Goal: Task Accomplishment & Management: Use online tool/utility

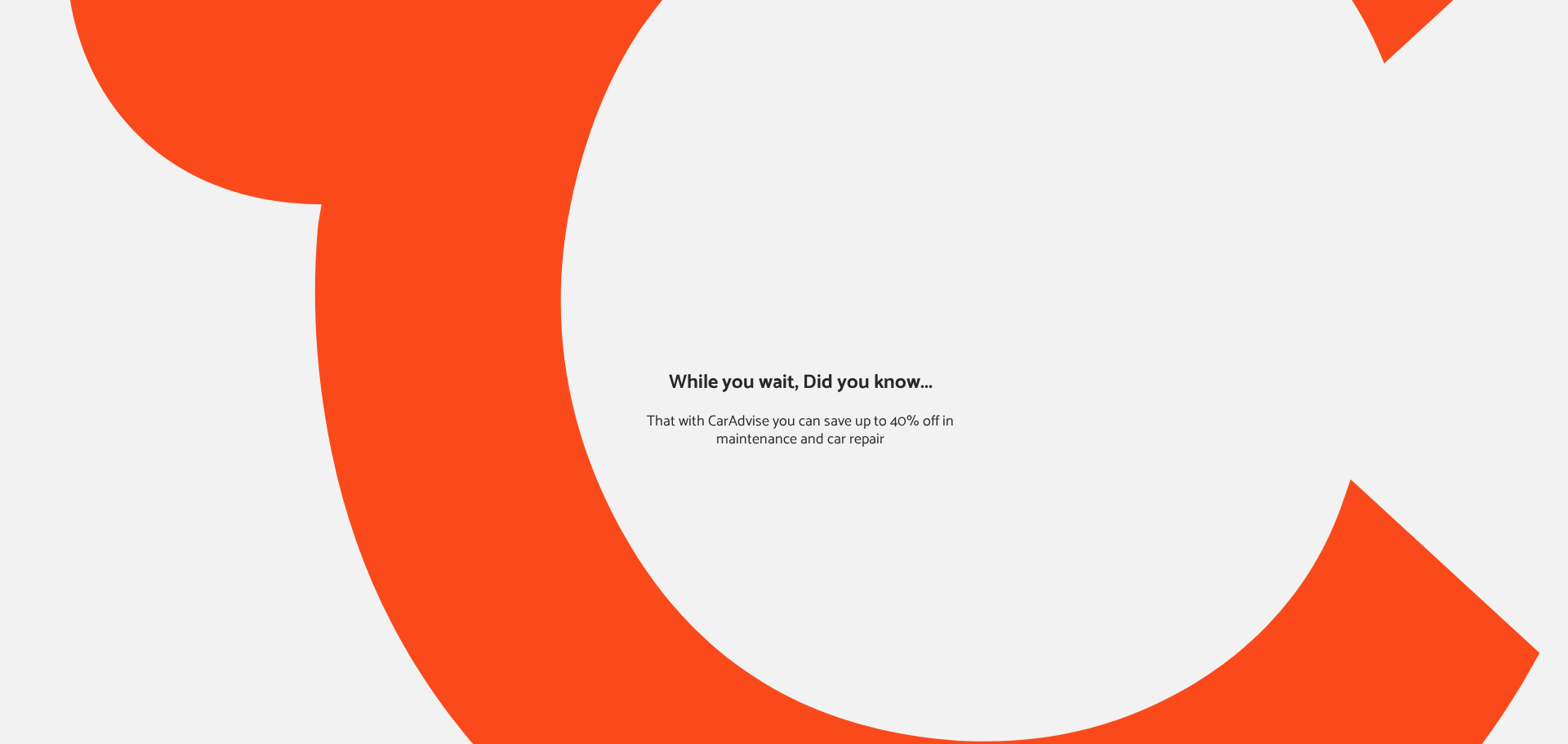
type input "*****"
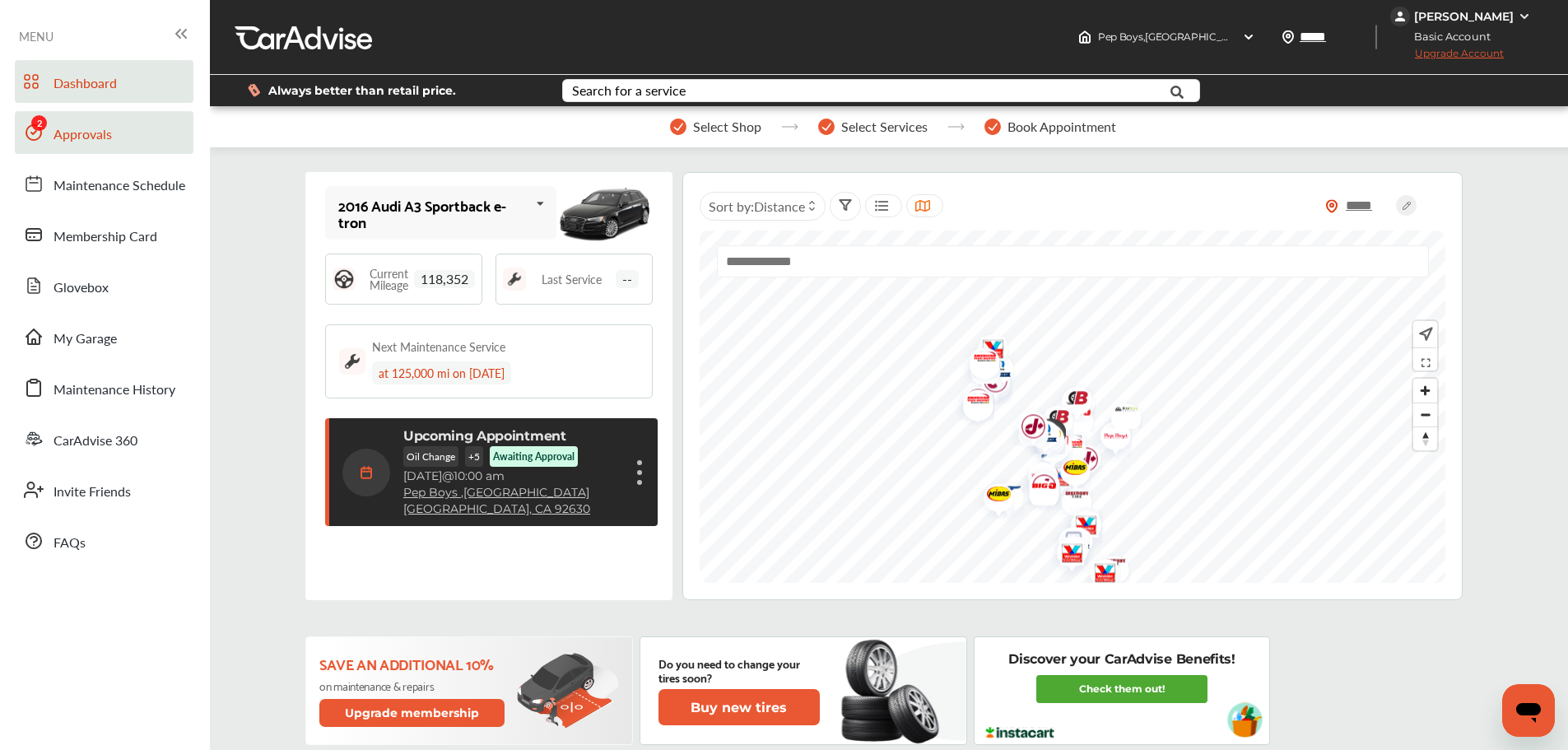
click at [112, 146] on link "Approvals" at bounding box center [104, 133] width 178 height 43
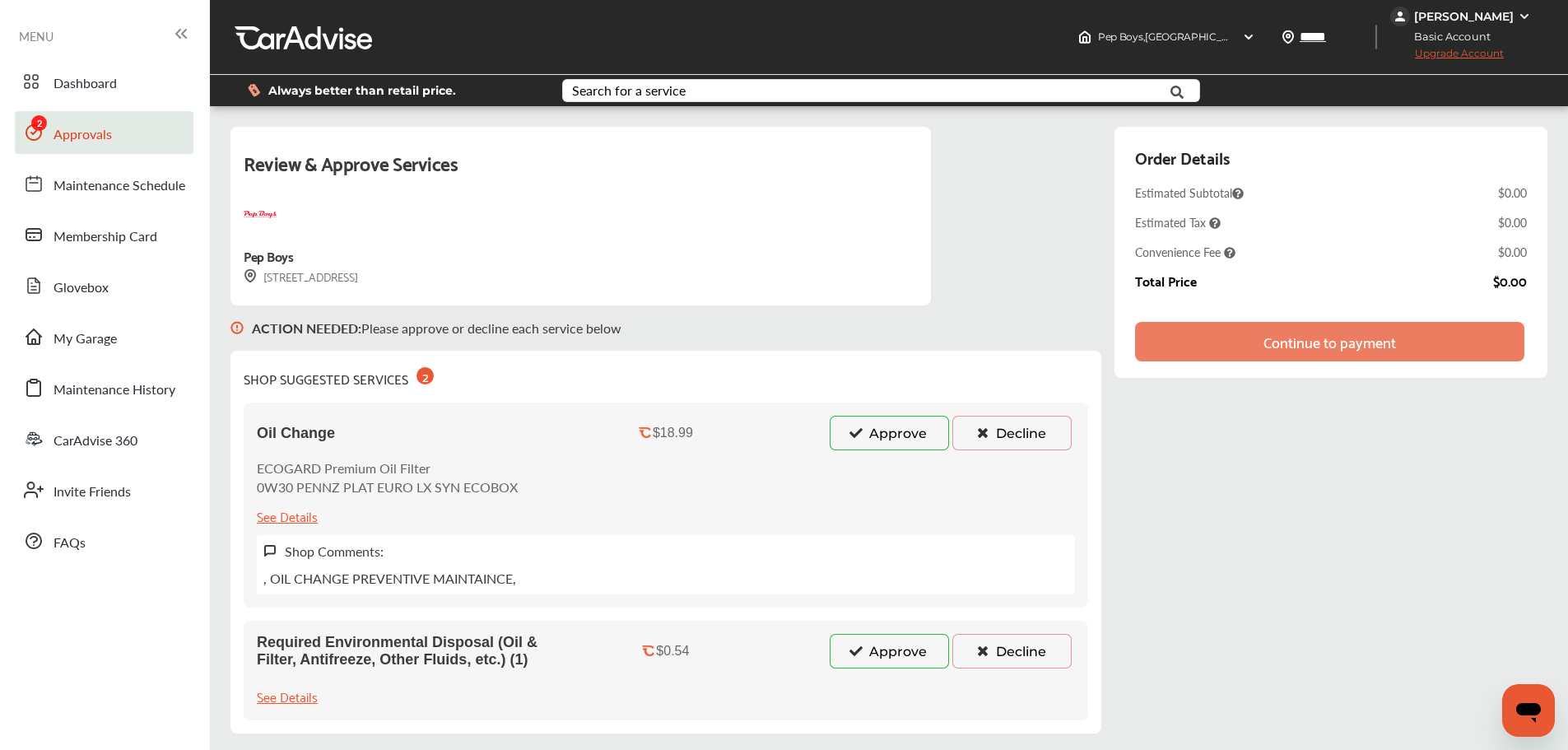
click at [908, 429] on button "Approve" at bounding box center [888, 434] width 119 height 35
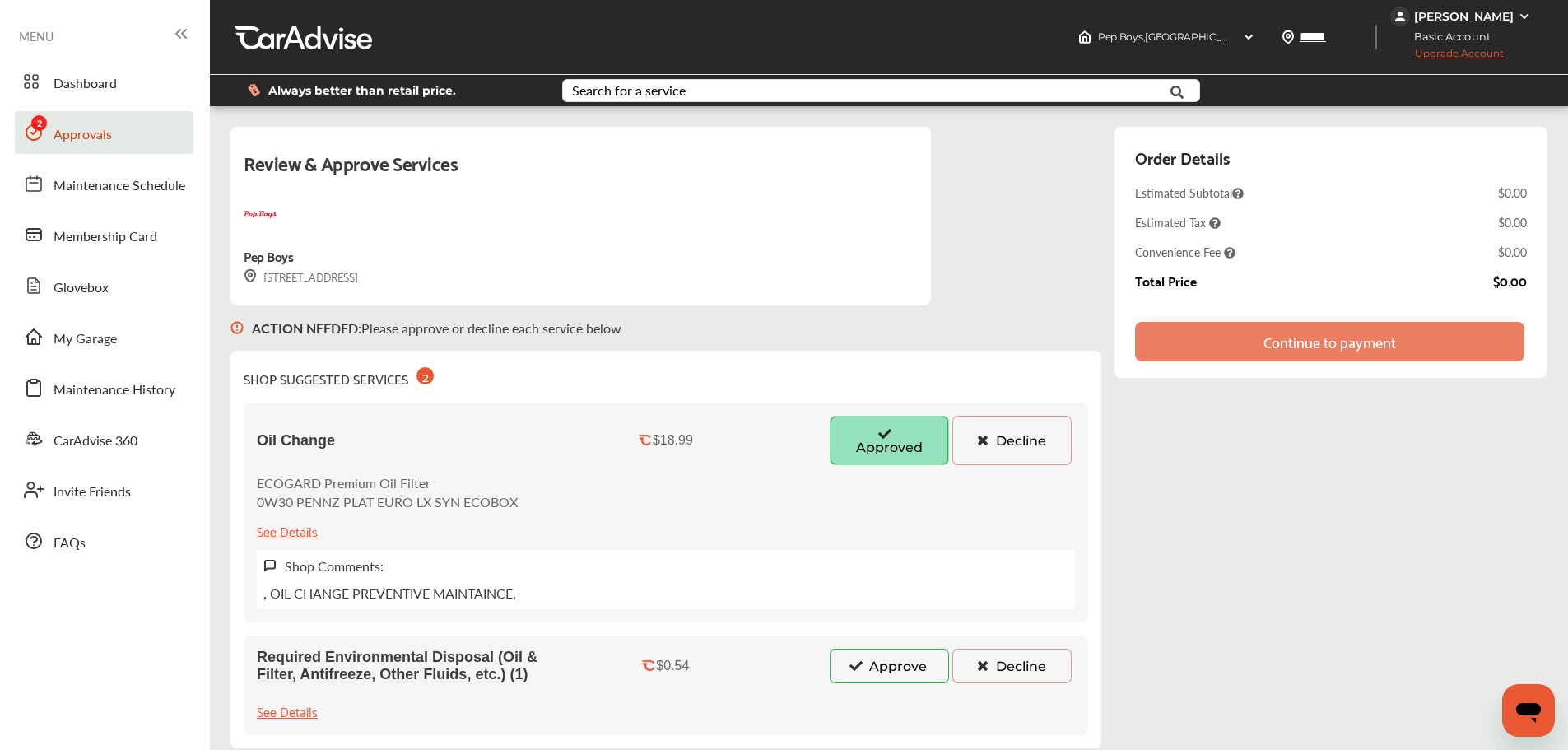
click at [894, 663] on button "Approve" at bounding box center [888, 667] width 119 height 35
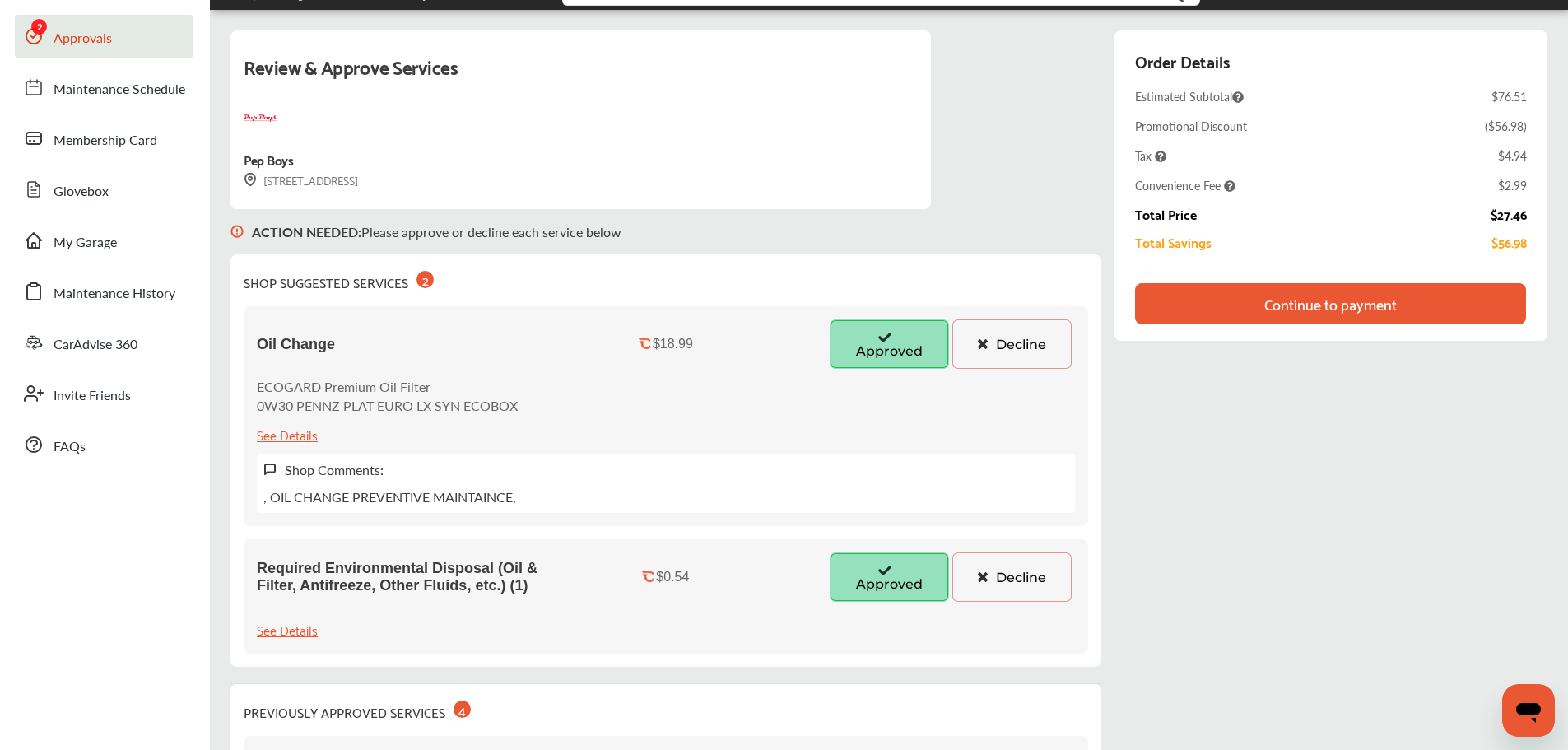
scroll to position [82, 0]
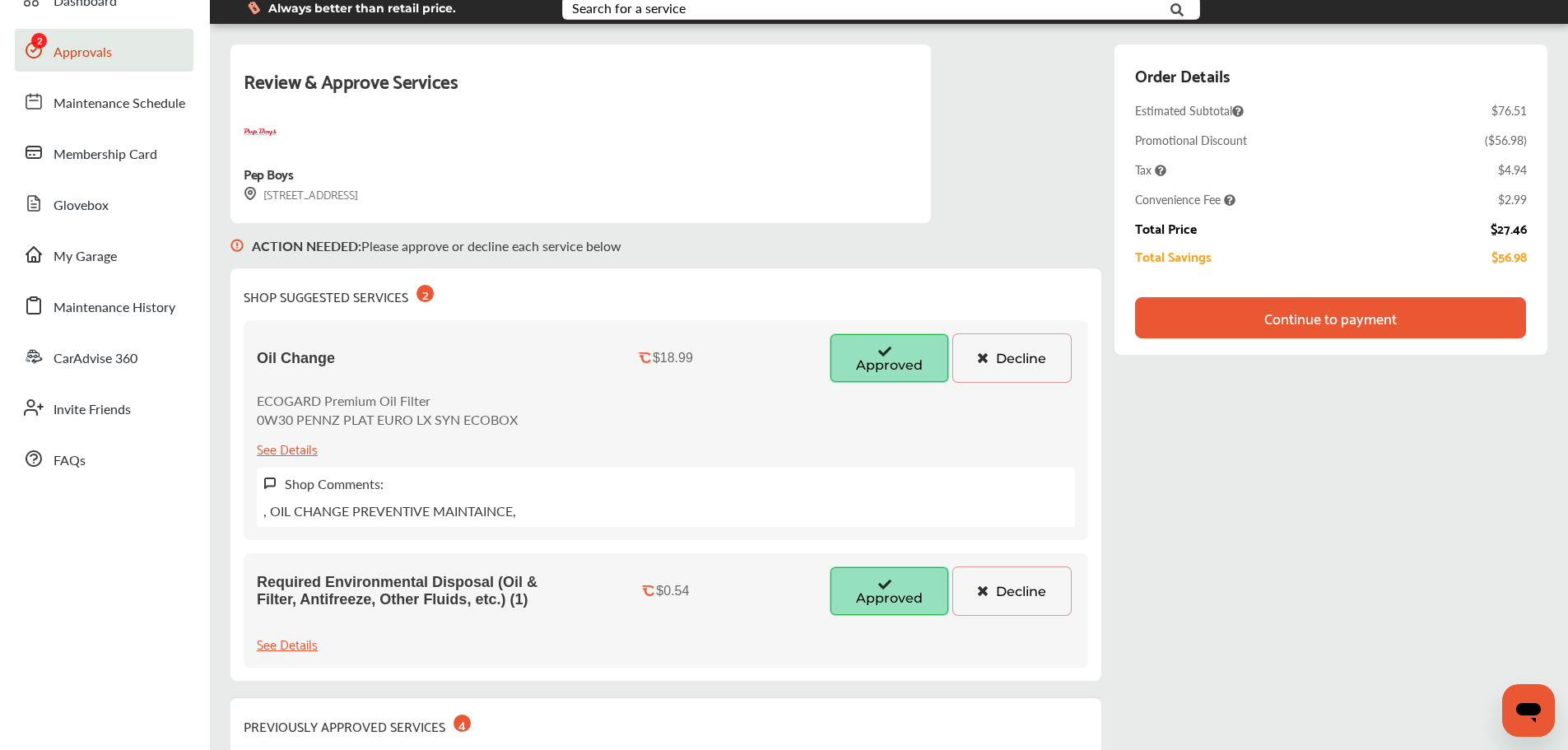
click at [1355, 321] on div "Continue to payment" at bounding box center [1329, 317] width 133 height 16
